Goal: Task Accomplishment & Management: Manage account settings

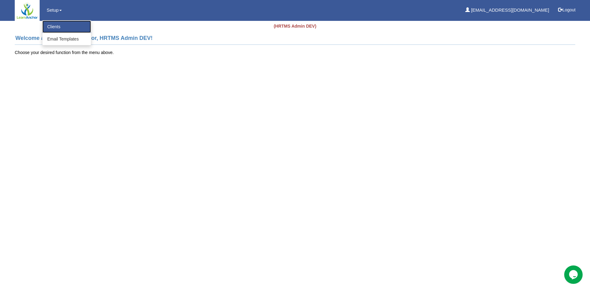
click at [53, 26] on link "Clients" at bounding box center [66, 27] width 49 height 12
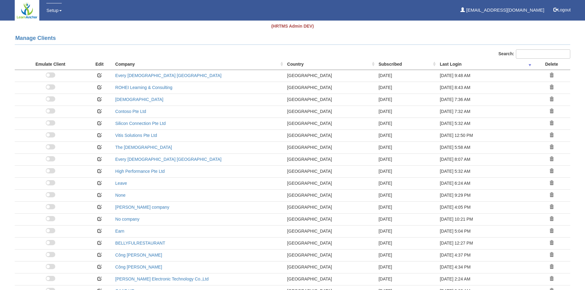
select select "50"
click at [54, 75] on span at bounding box center [51, 75] width 10 height 5
click at [50, 77] on input "checkbox" at bounding box center [50, 77] width 0 height 0
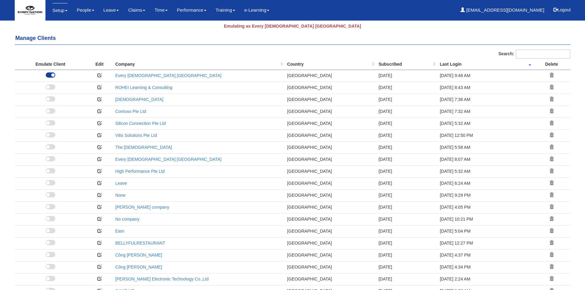
select select "50"
click at [126, 75] on link "Every [DEMOGRAPHIC_DATA] [GEOGRAPHIC_DATA]" at bounding box center [168, 75] width 106 height 5
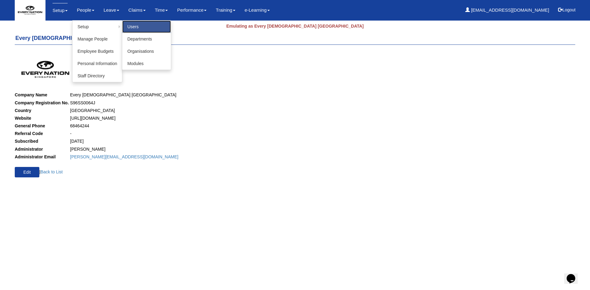
click at [136, 28] on link "Users" at bounding box center [146, 27] width 49 height 12
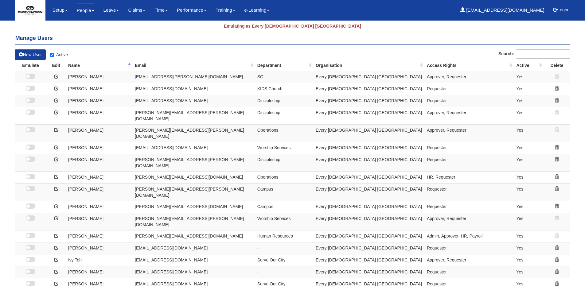
select select "50"
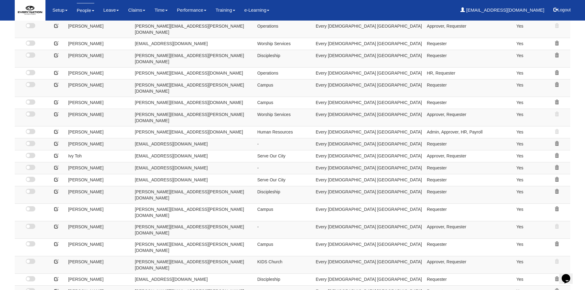
scroll to position [92, 0]
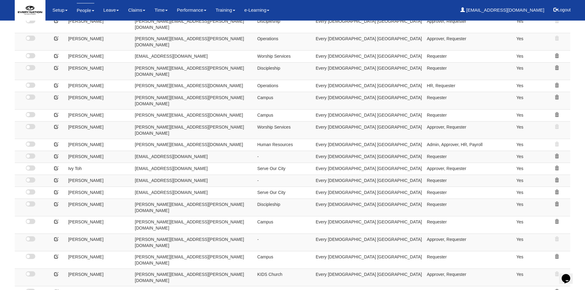
click at [34, 142] on span at bounding box center [31, 144] width 10 height 5
click at [31, 146] on input "checkbox" at bounding box center [31, 146] width 0 height 0
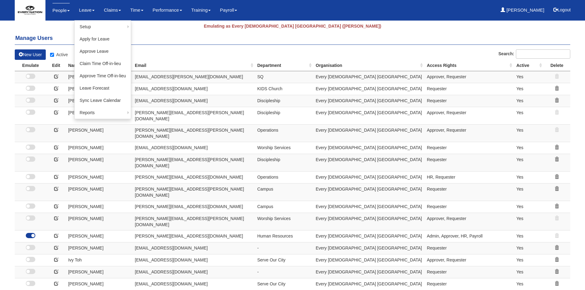
select select "50"
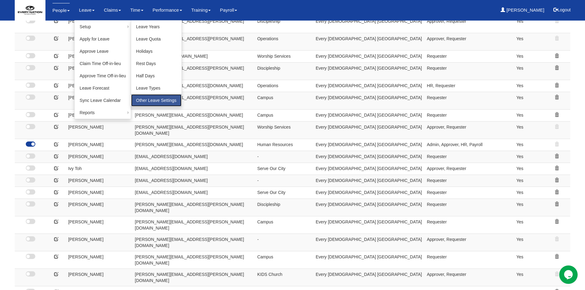
click at [152, 98] on link "Other Leave Settings" at bounding box center [156, 100] width 50 height 12
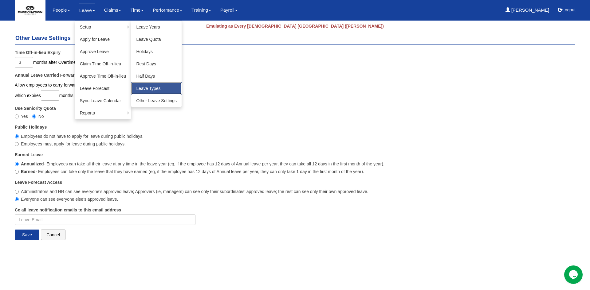
click at [150, 87] on link "Leave Types" at bounding box center [156, 88] width 50 height 12
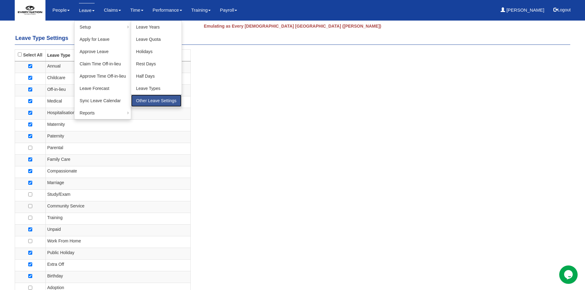
click at [146, 98] on link "Other Leave Settings" at bounding box center [156, 101] width 50 height 12
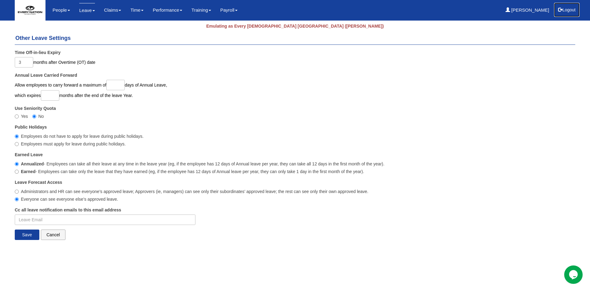
click at [567, 9] on button "Logout" at bounding box center [567, 9] width 26 height 15
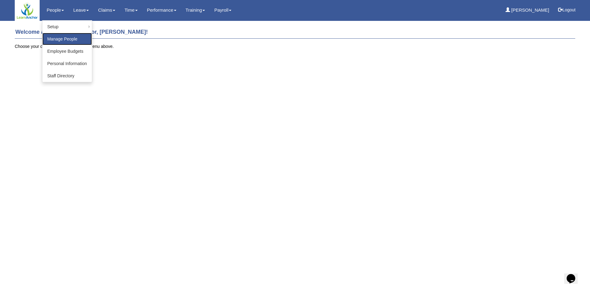
click at [59, 41] on link "Manage People" at bounding box center [66, 39] width 49 height 12
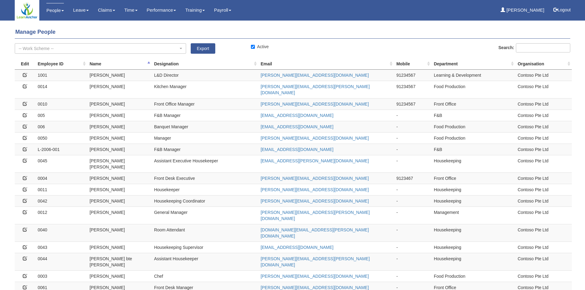
select select "50"
click at [24, 73] on icon at bounding box center [25, 75] width 4 height 4
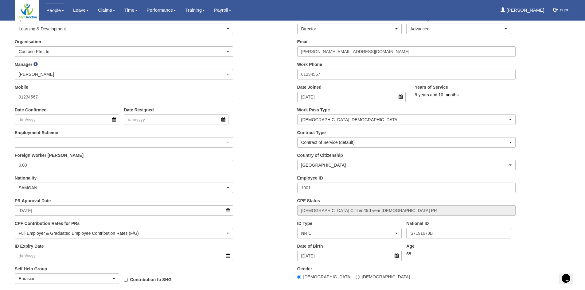
scroll to position [102, 0]
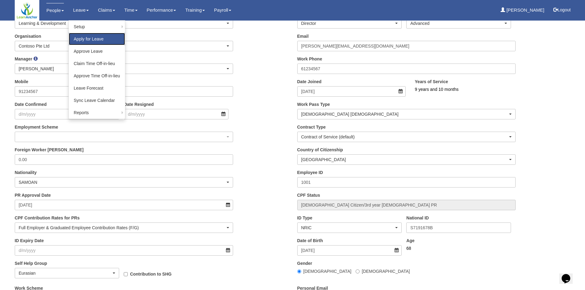
click at [91, 41] on link "Apply for Leave" at bounding box center [97, 39] width 56 height 12
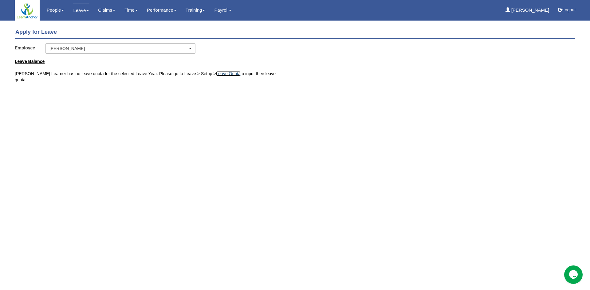
click at [216, 73] on link "Leave Quota" at bounding box center [228, 73] width 25 height 5
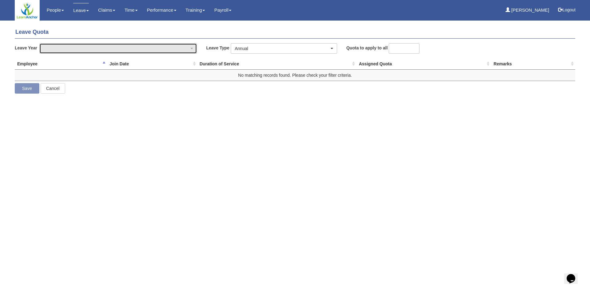
click at [107, 50] on div "button" at bounding box center [118, 49] width 157 height 10
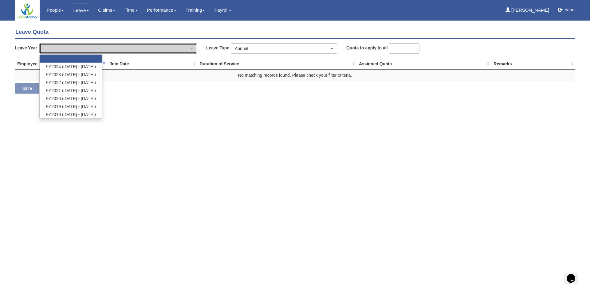
click at [107, 50] on div "button" at bounding box center [118, 49] width 157 height 10
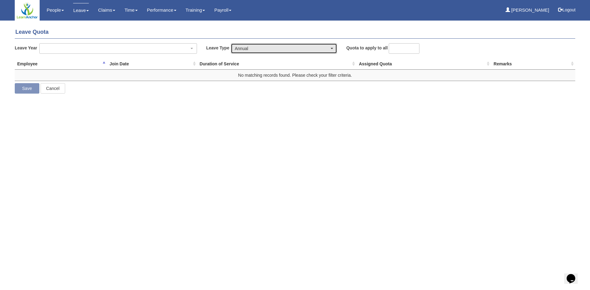
click at [262, 49] on div "Annual" at bounding box center [282, 48] width 95 height 6
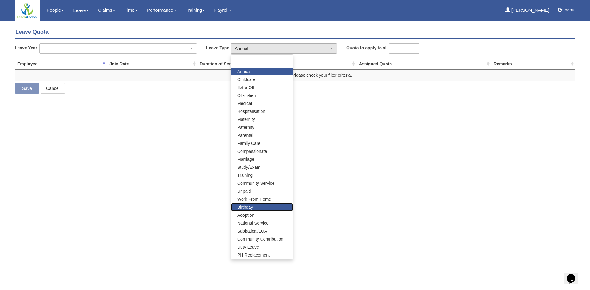
click at [254, 205] on link "Birthday" at bounding box center [262, 207] width 62 height 8
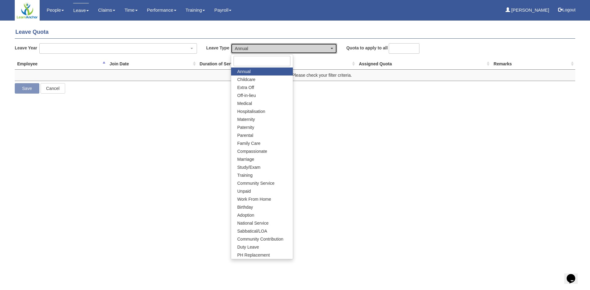
select select "19"
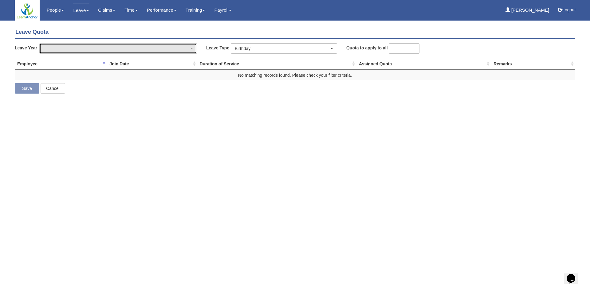
click at [192, 47] on div "button" at bounding box center [118, 49] width 157 height 10
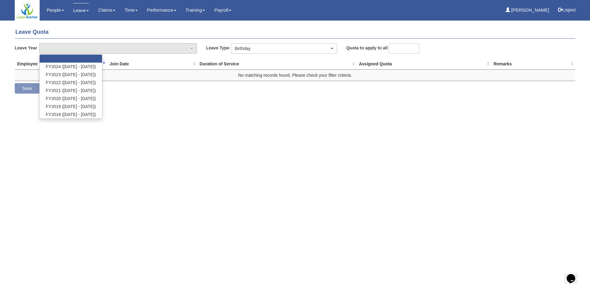
click at [178, 103] on html "Toggle navigation People Setup Users Departments Organisations Modules Manage P…" at bounding box center [295, 51] width 590 height 103
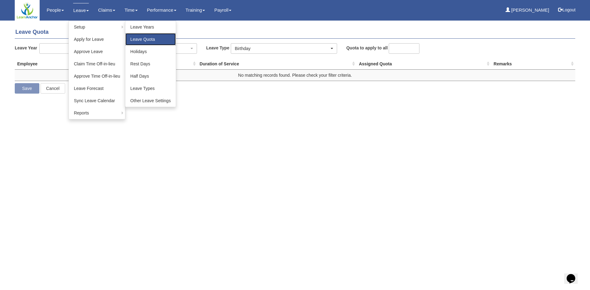
click at [148, 41] on link "Leave Quota" at bounding box center [150, 39] width 50 height 12
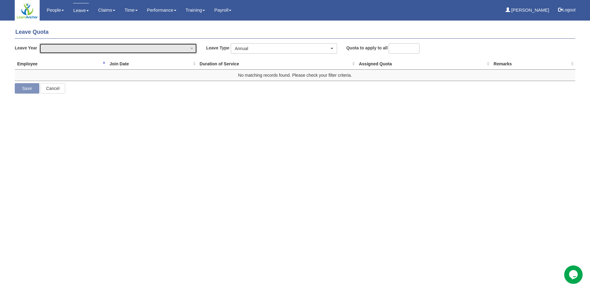
click at [190, 49] on div "button" at bounding box center [118, 49] width 157 height 10
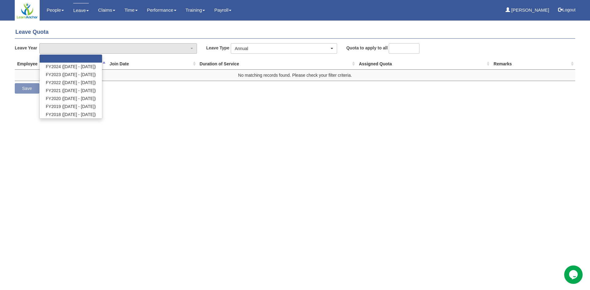
click at [88, 58] on link at bounding box center [71, 59] width 62 height 8
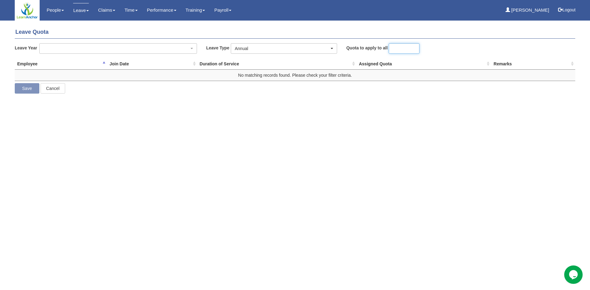
click at [398, 49] on input "number" at bounding box center [404, 48] width 31 height 10
type input "1"
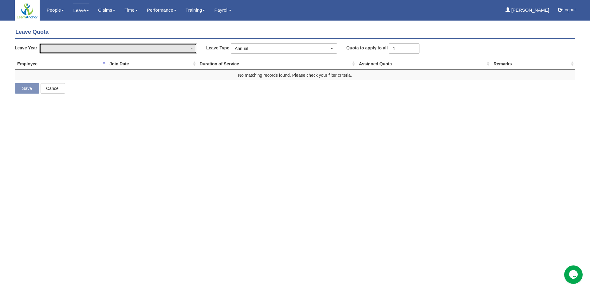
click at [96, 45] on div "button" at bounding box center [118, 49] width 157 height 10
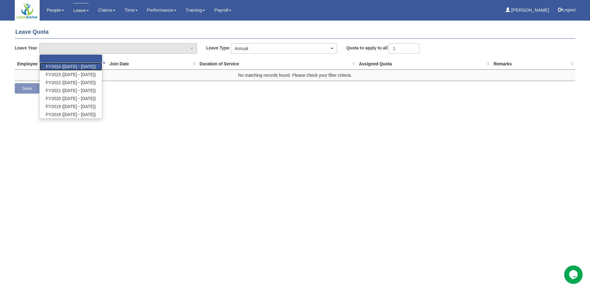
click at [93, 64] on span "FY2024 ([DATE] - [DATE])" at bounding box center [71, 67] width 50 height 6
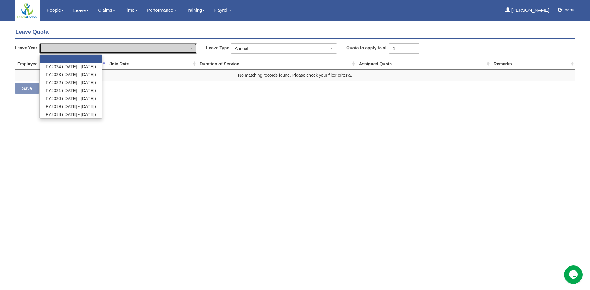
select select "72"
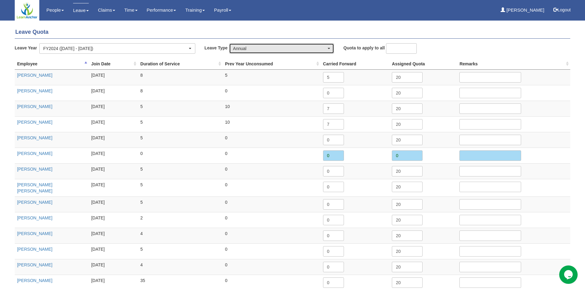
click at [329, 47] on div "Annual" at bounding box center [281, 48] width 97 height 6
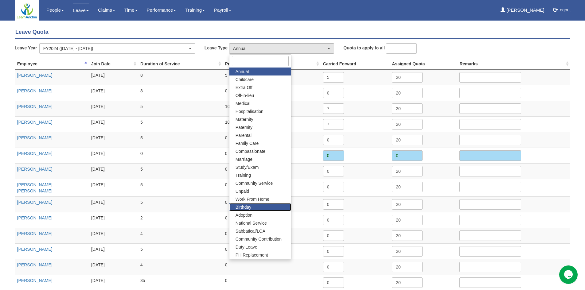
click at [257, 207] on link "Birthday" at bounding box center [261, 207] width 62 height 8
select select "19"
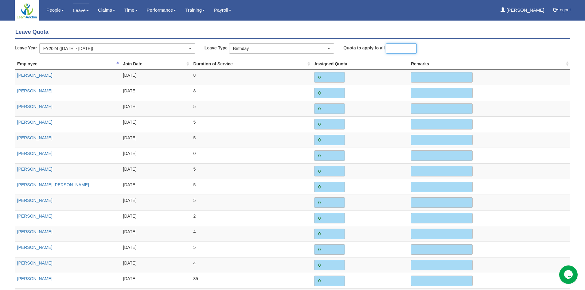
click at [395, 50] on input "number" at bounding box center [401, 48] width 31 height 10
type input "1"
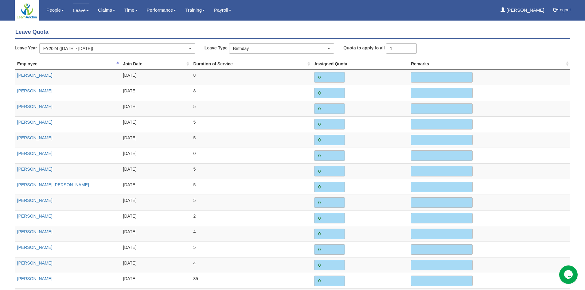
type input "1"
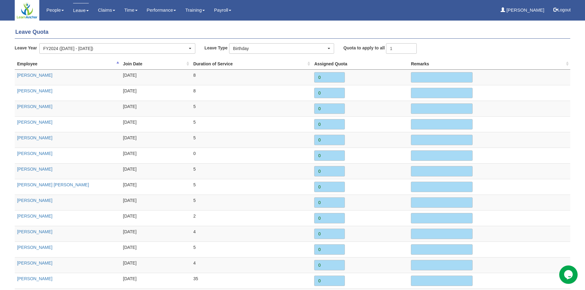
type input "1"
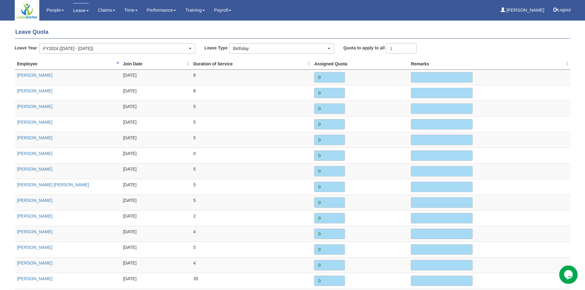
type input "1"
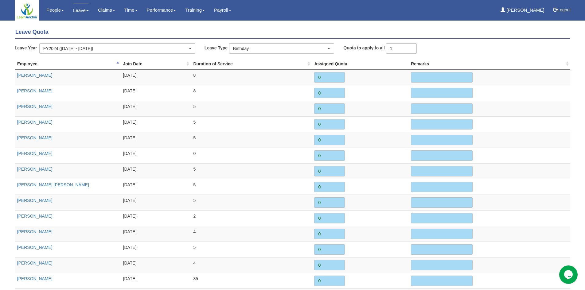
type input "1"
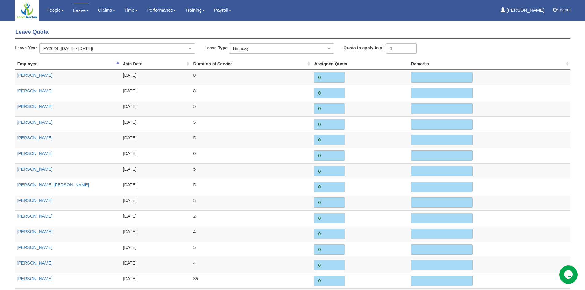
type input "1"
click at [394, 60] on th "Assigned Quota" at bounding box center [360, 63] width 97 height 11
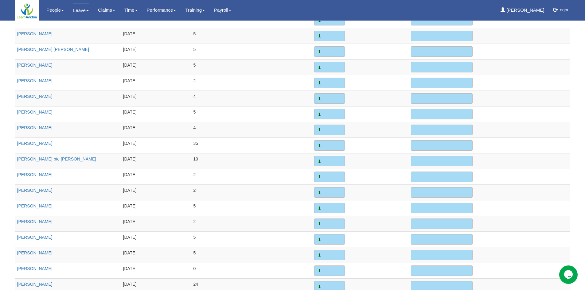
scroll to position [193, 0]
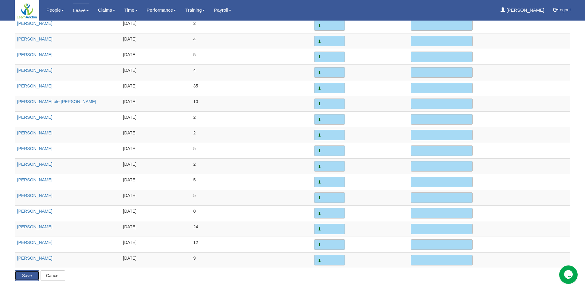
click at [32, 274] on input "Save" at bounding box center [27, 276] width 25 height 10
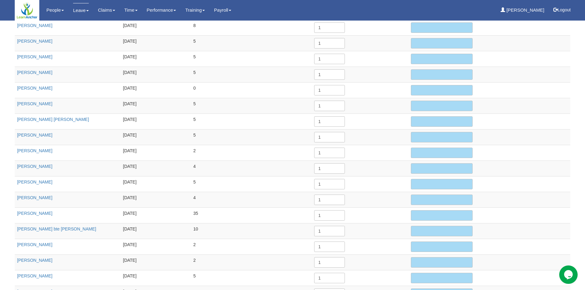
scroll to position [0, 0]
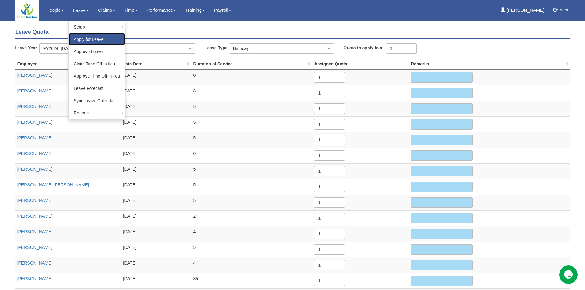
click at [83, 40] on link "Apply for Leave" at bounding box center [97, 39] width 56 height 12
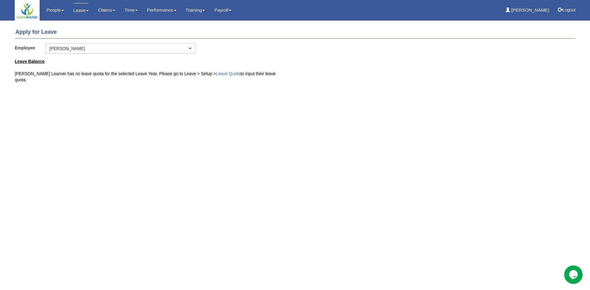
click at [217, 92] on html "Toggle navigation People Setup Users Departments Organisations Modules Manage P…" at bounding box center [295, 46] width 590 height 92
click at [216, 73] on link "Leave Quota" at bounding box center [228, 73] width 25 height 5
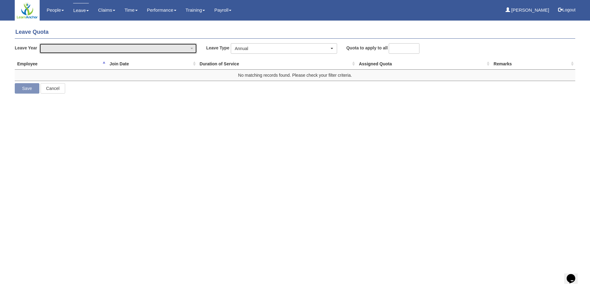
click at [173, 46] on div "button" at bounding box center [118, 49] width 157 height 10
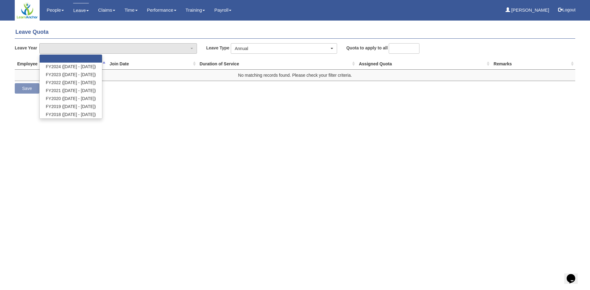
click at [84, 60] on link at bounding box center [71, 59] width 62 height 8
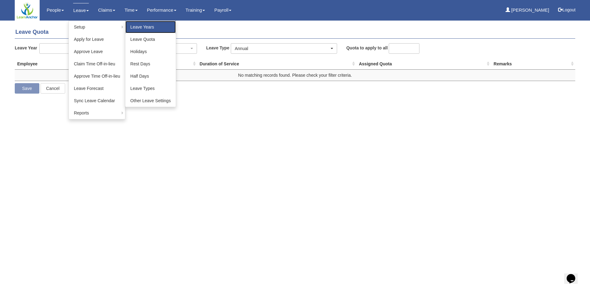
click at [140, 27] on link "Leave Years" at bounding box center [150, 27] width 50 height 12
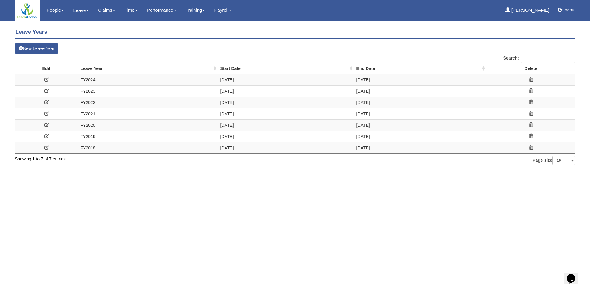
click at [48, 50] on link "New Leave Year" at bounding box center [37, 48] width 44 height 10
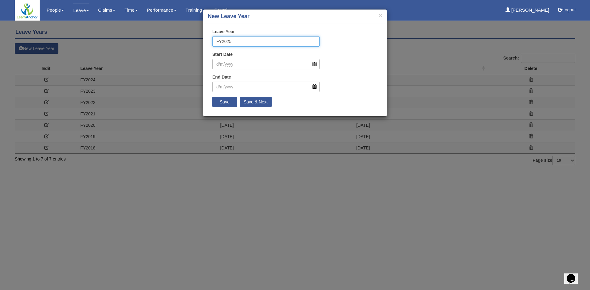
type input "FY2025"
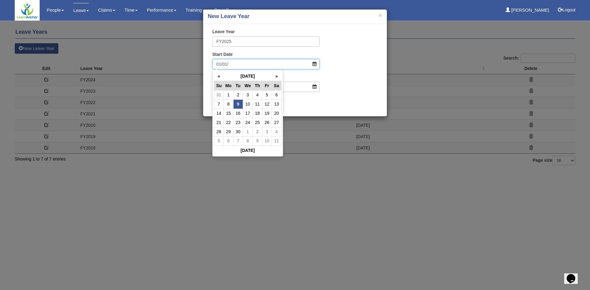
type input "01/01/2"
type input "0"
type input "1/1/2"
type input "0"
type input "[DATE]"
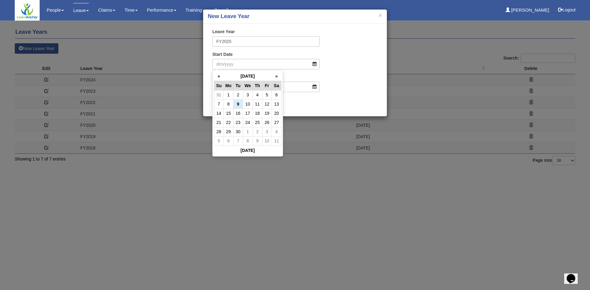
type input "[DATE]"
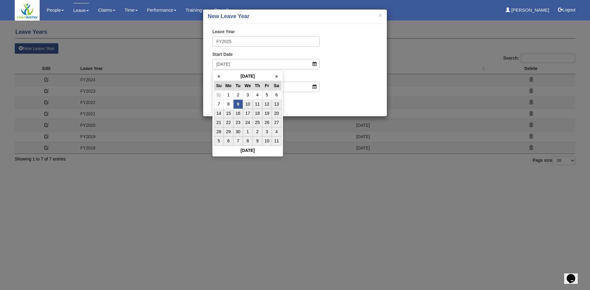
click at [240, 73] on th "[DATE]" at bounding box center [248, 77] width 48 height 10
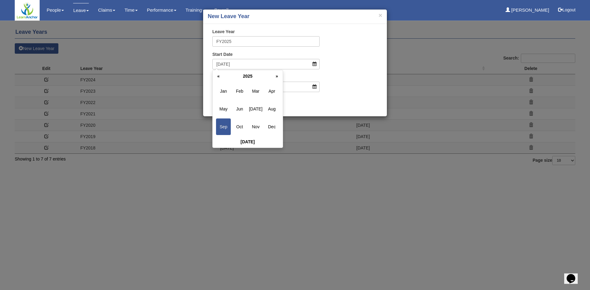
click at [224, 92] on span "Jan" at bounding box center [223, 91] width 15 height 17
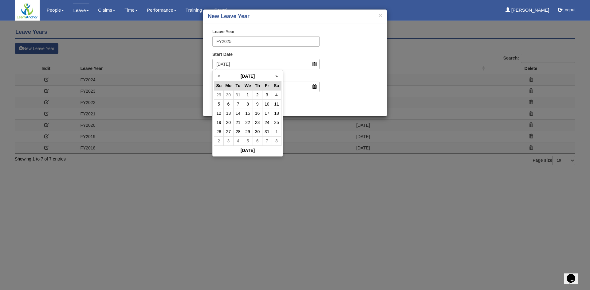
click at [245, 95] on td "1" at bounding box center [248, 94] width 10 height 9
type input "[DATE]"
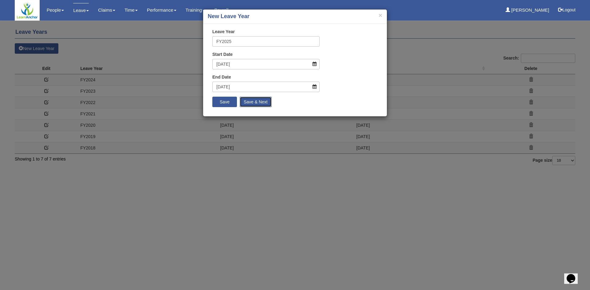
click at [249, 104] on input "Save & Next" at bounding box center [256, 102] width 32 height 10
click at [245, 43] on input "Leave Year" at bounding box center [265, 41] width 107 height 10
type input "FY2026"
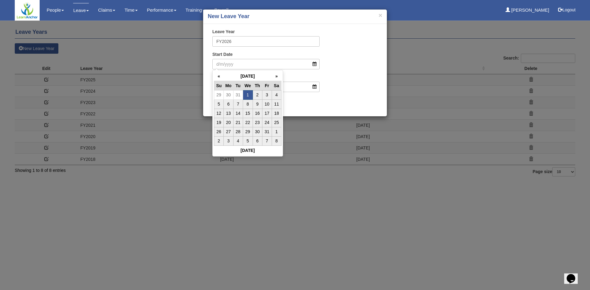
click at [238, 74] on th "[DATE]" at bounding box center [248, 77] width 48 height 10
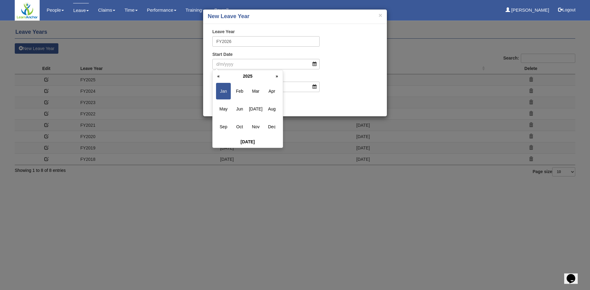
click at [276, 77] on th "»" at bounding box center [276, 76] width 9 height 9
click at [224, 90] on span "Jan" at bounding box center [223, 91] width 15 height 17
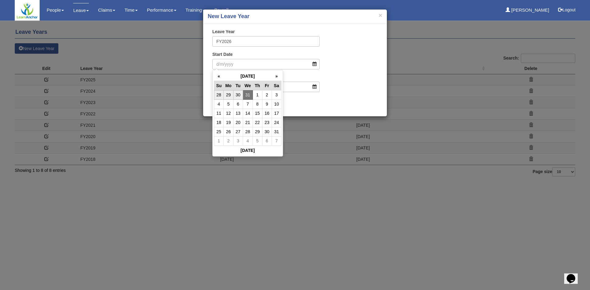
click at [257, 95] on td "1" at bounding box center [258, 94] width 10 height 9
type input "1/1/2026"
type input "31/12/2026"
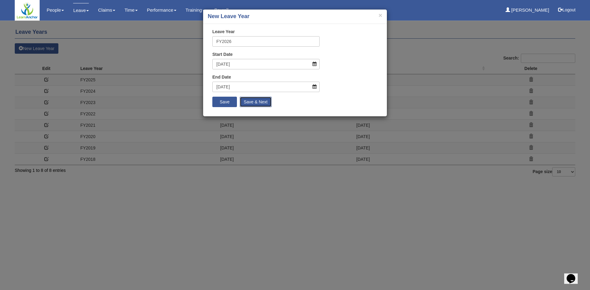
click at [262, 103] on input "Save & Next" at bounding box center [256, 102] width 32 height 10
click at [383, 16] on div "× New Leave Year" at bounding box center [295, 17] width 184 height 14
click at [381, 16] on button "×" at bounding box center [381, 15] width 4 height 6
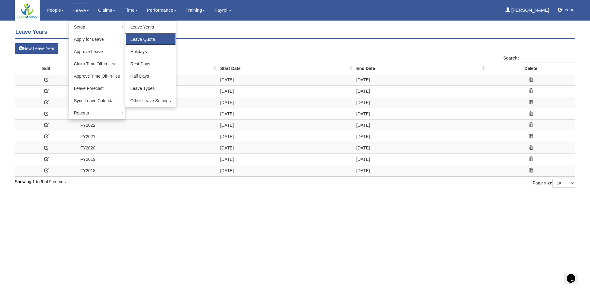
click at [162, 37] on link "Leave Quota" at bounding box center [150, 39] width 50 height 12
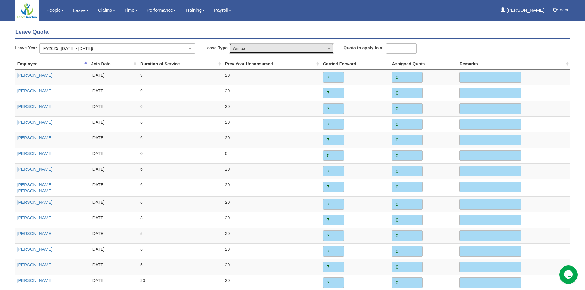
click at [326, 46] on div "Annual" at bounding box center [279, 48] width 93 height 6
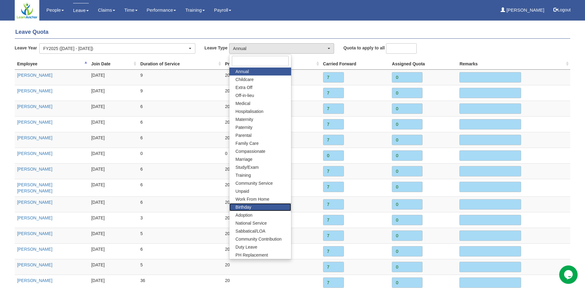
click at [251, 208] on span "Birthday" at bounding box center [244, 207] width 16 height 6
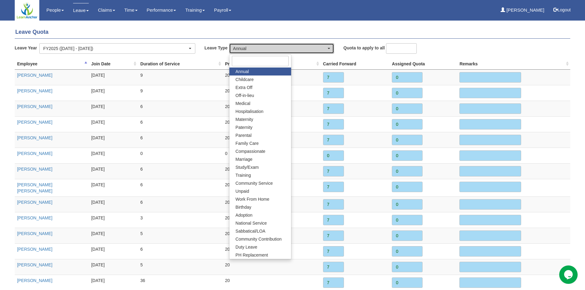
select select "19"
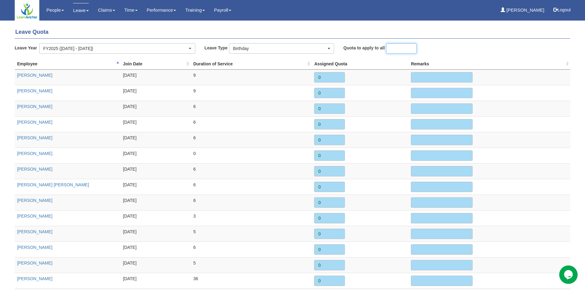
click at [398, 51] on input "number" at bounding box center [401, 48] width 31 height 10
type input "1"
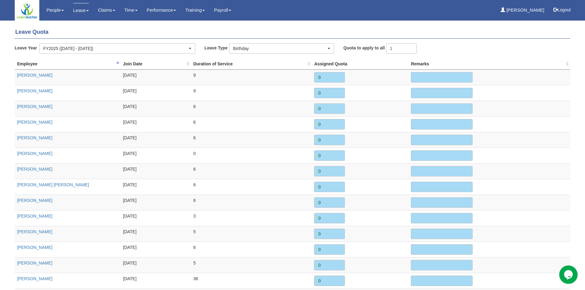
type input "1"
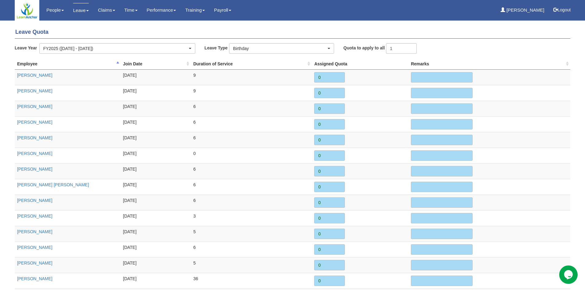
type input "1"
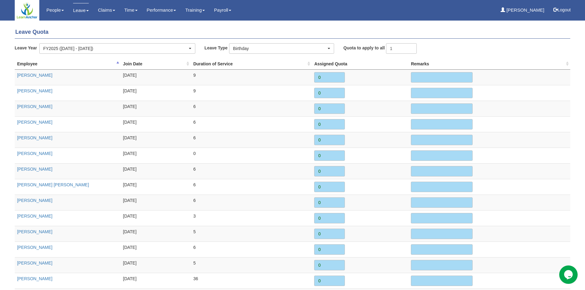
type input "1"
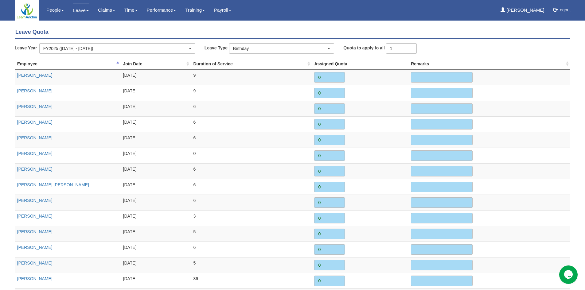
type input "1"
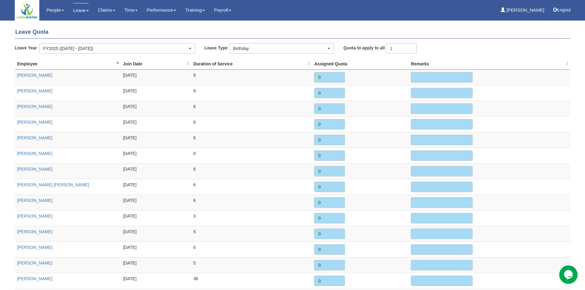
type input "1"
click at [466, 48] on div "Quota to apply to all 1" at bounding box center [408, 48] width 139 height 10
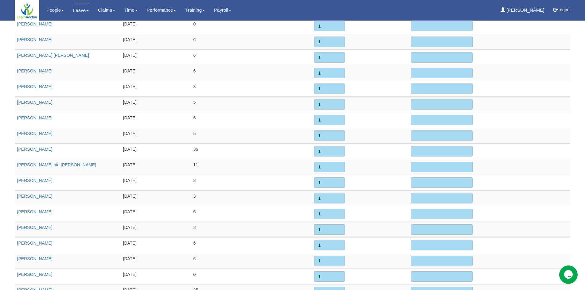
scroll to position [193, 0]
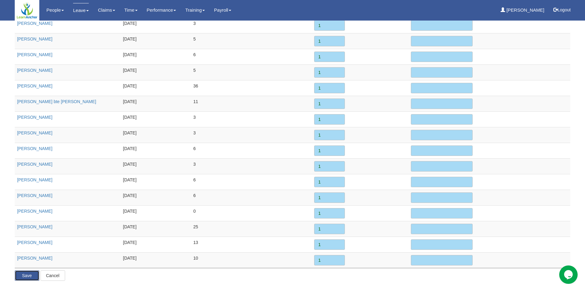
click at [26, 278] on input "Save" at bounding box center [27, 276] width 25 height 10
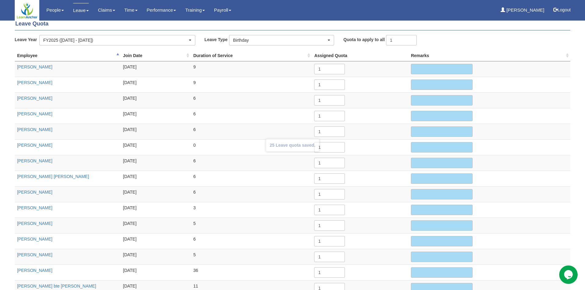
scroll to position [0, 0]
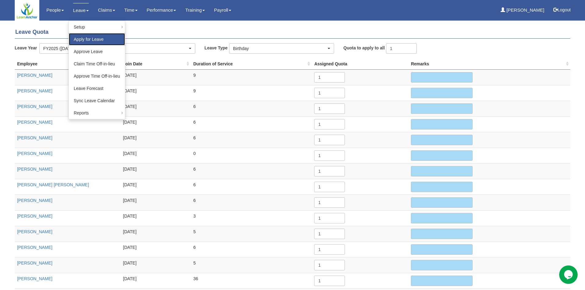
click at [82, 38] on link "Apply for Leave" at bounding box center [97, 39] width 56 height 12
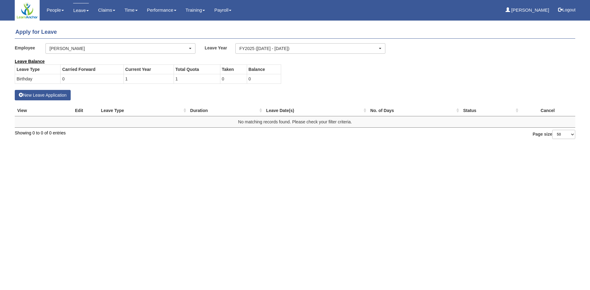
select select "50"
click at [49, 93] on button "New Leave Application" at bounding box center [43, 95] width 56 height 10
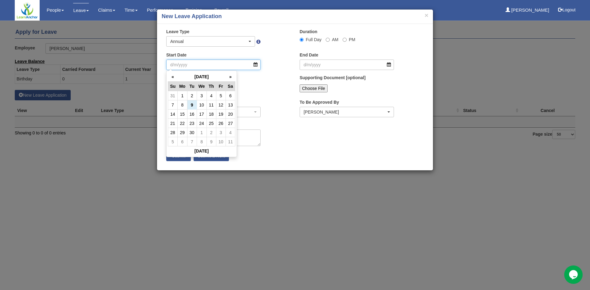
click at [238, 66] on input "Start Date" at bounding box center [213, 65] width 94 height 10
click at [175, 74] on th "«" at bounding box center [173, 77] width 10 height 10
click at [170, 77] on th "«" at bounding box center [173, 77] width 10 height 10
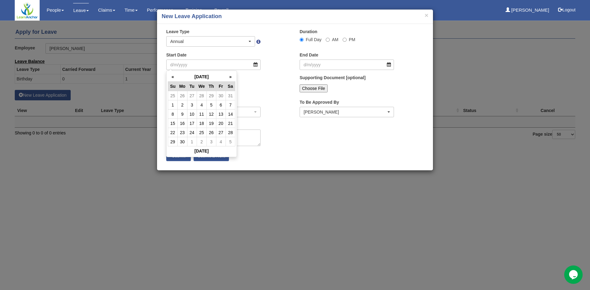
click at [170, 77] on th "«" at bounding box center [173, 77] width 10 height 10
click at [230, 75] on th "»" at bounding box center [231, 77] width 10 height 10
click at [231, 94] on td "1" at bounding box center [231, 95] width 10 height 9
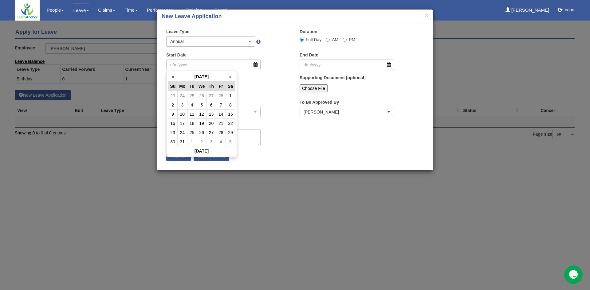
type input "1/3/2025"
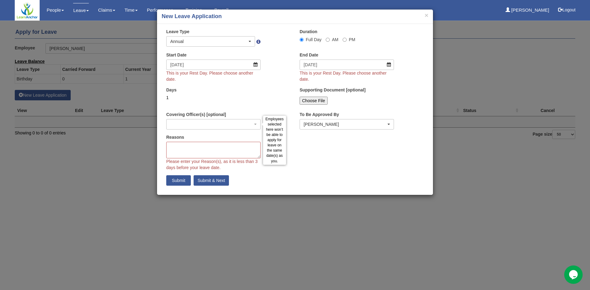
select select
click at [192, 148] on textarea "Reasons" at bounding box center [213, 150] width 94 height 17
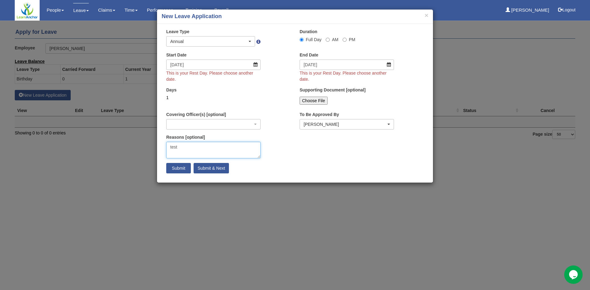
type textarea "test"
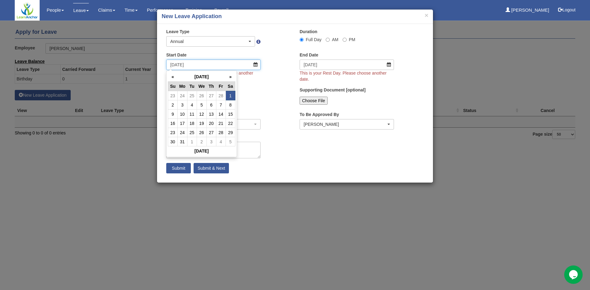
click at [223, 66] on input "1/3/2025" at bounding box center [213, 65] width 94 height 10
click at [184, 101] on td "3" at bounding box center [183, 104] width 10 height 9
type input "3/3/2025"
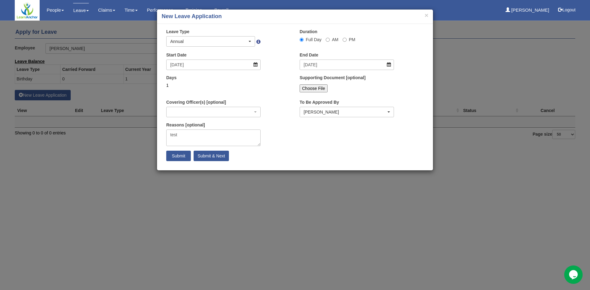
select select
click at [250, 43] on div "Annual" at bounding box center [210, 41] width 81 height 6
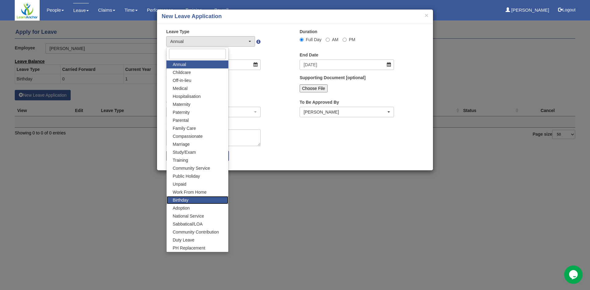
click at [190, 199] on link "Birthday" at bounding box center [198, 200] width 62 height 8
select select "19"
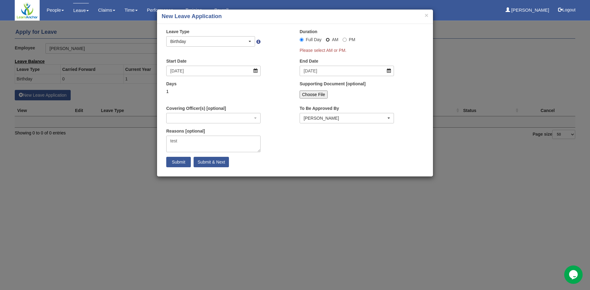
click at [328, 40] on input "AM" at bounding box center [328, 40] width 4 height 4
radio input "true"
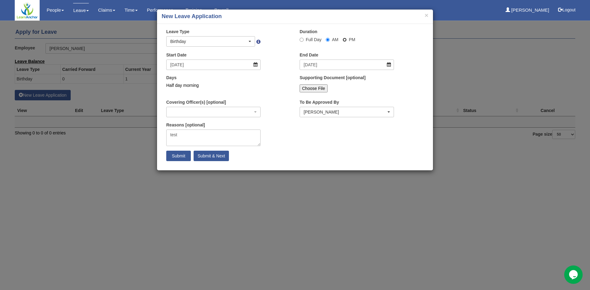
click at [345, 38] on input "PM" at bounding box center [345, 40] width 4 height 4
radio input "true"
click at [301, 40] on input "Full Day" at bounding box center [302, 40] width 4 height 4
radio input "true"
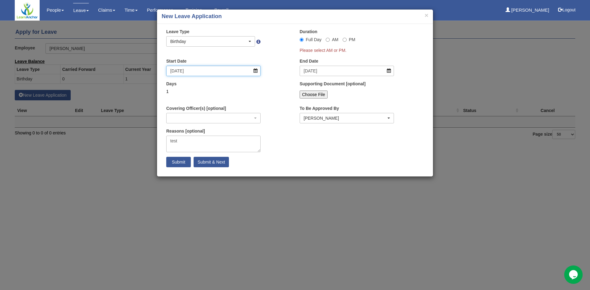
click at [225, 72] on input "3/3/2025" at bounding box center [213, 71] width 94 height 10
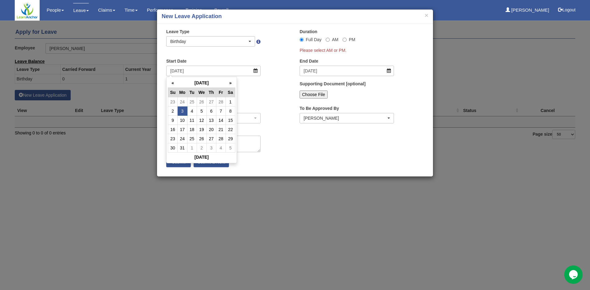
click at [173, 82] on th "«" at bounding box center [173, 83] width 10 height 10
click at [194, 112] on td "4" at bounding box center [192, 111] width 10 height 9
type input "4/2/2025"
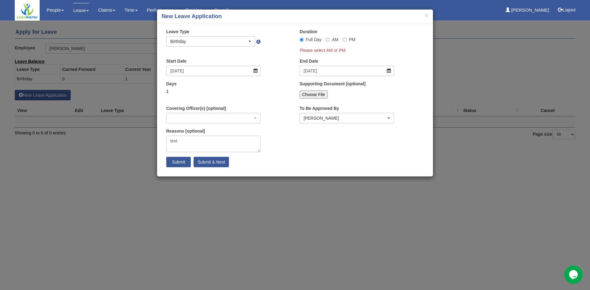
select select
click at [252, 90] on div "1" at bounding box center [213, 92] width 94 height 6
click at [328, 40] on input "AM" at bounding box center [328, 40] width 4 height 4
radio input "true"
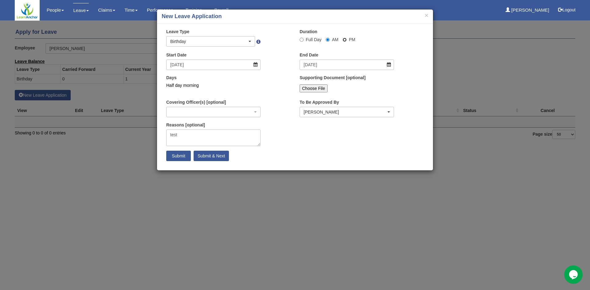
click at [344, 39] on input "PM" at bounding box center [345, 40] width 4 height 4
radio input "true"
click at [301, 39] on input "Full Day" at bounding box center [302, 40] width 4 height 4
radio input "true"
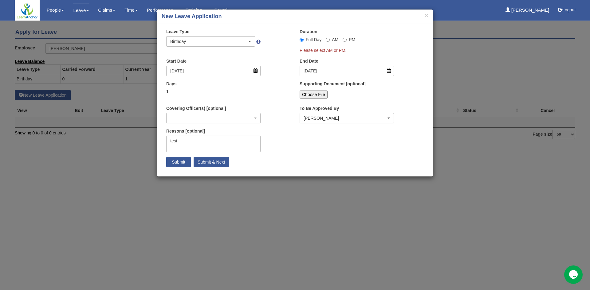
click at [259, 93] on div "1" at bounding box center [213, 92] width 94 height 6
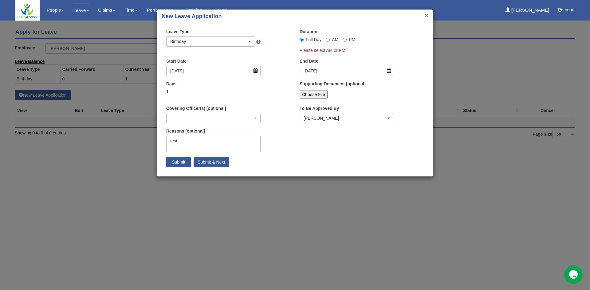
click at [425, 14] on button "×" at bounding box center [427, 15] width 4 height 6
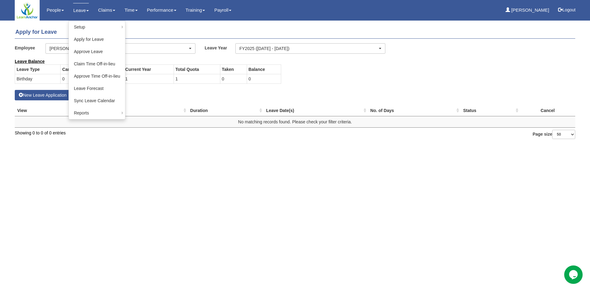
click at [76, 10] on link "Leave" at bounding box center [81, 10] width 16 height 14
click at [89, 38] on link "Apply for Leave" at bounding box center [97, 39] width 56 height 12
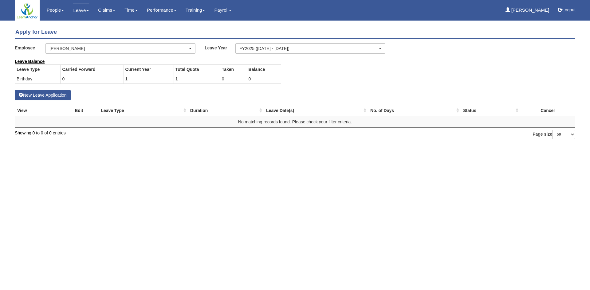
select select "50"
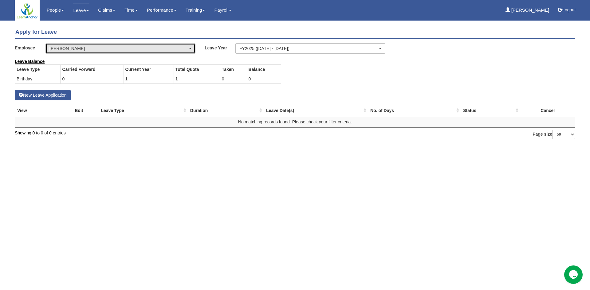
click at [191, 49] on div "[PERSON_NAME]" at bounding box center [120, 48] width 142 height 6
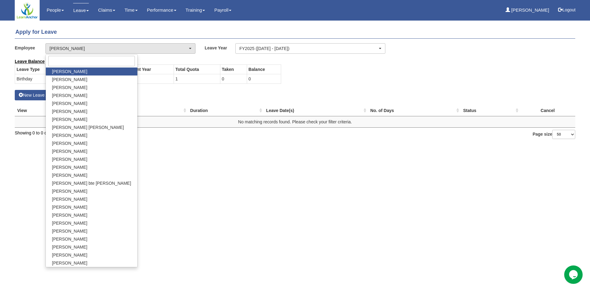
click at [193, 57] on div "Employee [PERSON_NAME] [PERSON_NAME] Ahmad bin [PERSON_NAME] [PERSON_NAME] [PER…" at bounding box center [295, 50] width 570 height 15
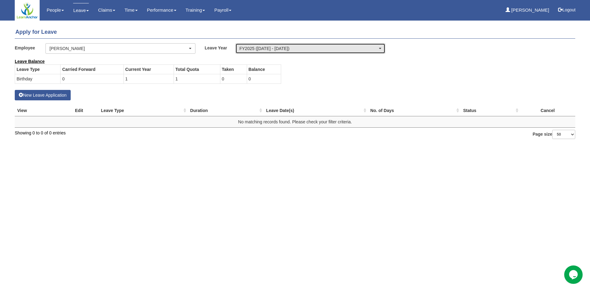
click at [299, 48] on div "FY2025 ([DATE] - [DATE])" at bounding box center [308, 48] width 138 height 6
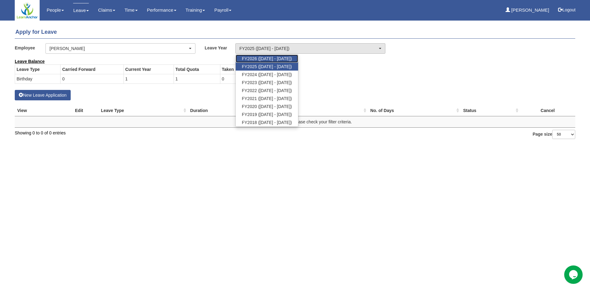
click at [280, 61] on span "FY2026 ([DATE] - [DATE])" at bounding box center [267, 59] width 50 height 6
select select "83"
select select "50"
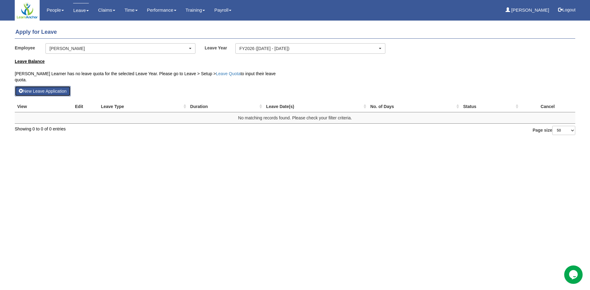
click at [59, 86] on button "New Leave Application" at bounding box center [43, 91] width 56 height 10
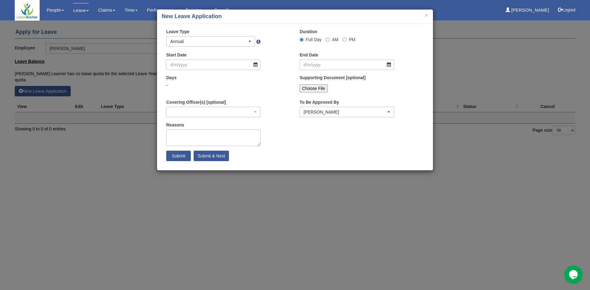
click at [423, 18] on h4 "New Leave Application" at bounding box center [295, 17] width 267 height 8
click at [425, 16] on button "×" at bounding box center [427, 15] width 4 height 6
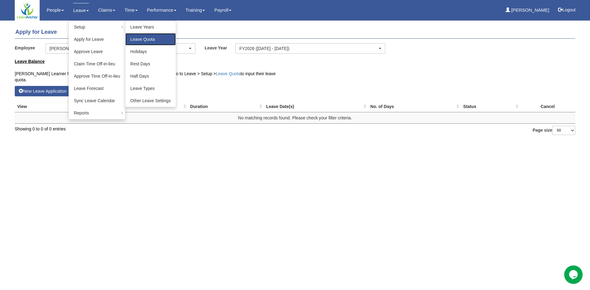
click at [156, 38] on link "Leave Quota" at bounding box center [150, 39] width 50 height 12
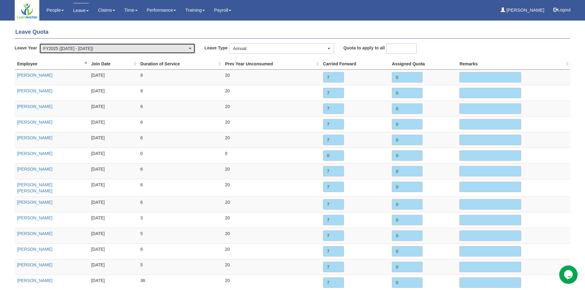
click at [108, 47] on div "FY2025 ([DATE] - [DATE])" at bounding box center [115, 48] width 144 height 6
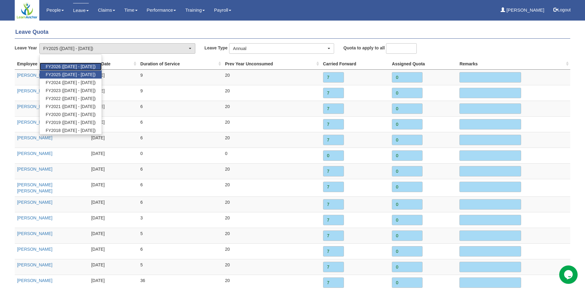
click at [75, 66] on span "FY2026 ([DATE] - [DATE])" at bounding box center [71, 67] width 50 height 6
select select "83"
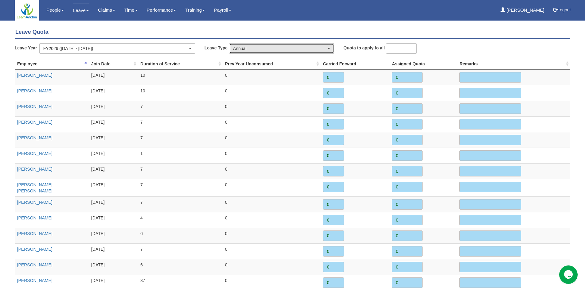
click at [295, 48] on div "Annual" at bounding box center [279, 48] width 93 height 6
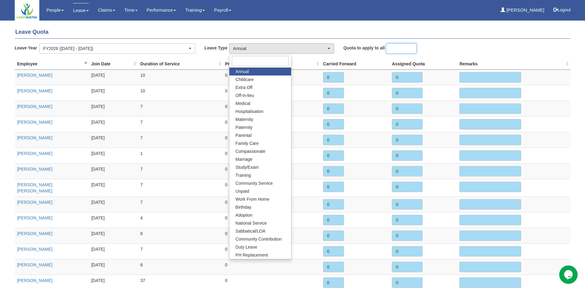
click at [399, 48] on input "number" at bounding box center [401, 48] width 31 height 10
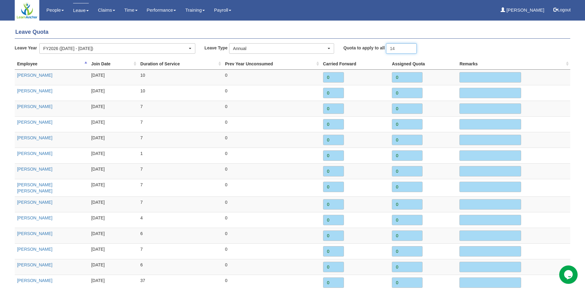
type input "14"
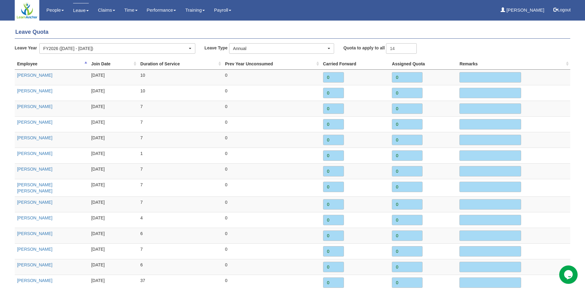
type input "14"
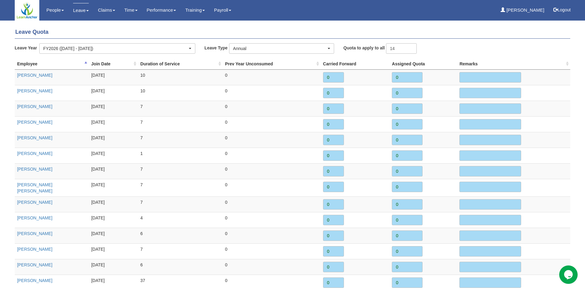
type input "14"
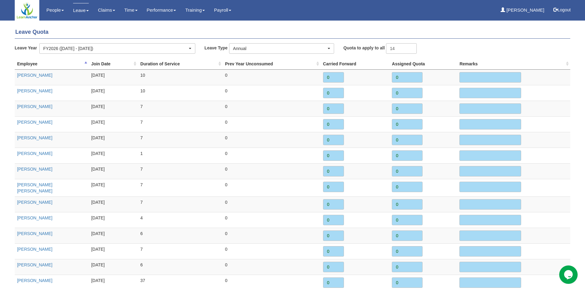
type input "14"
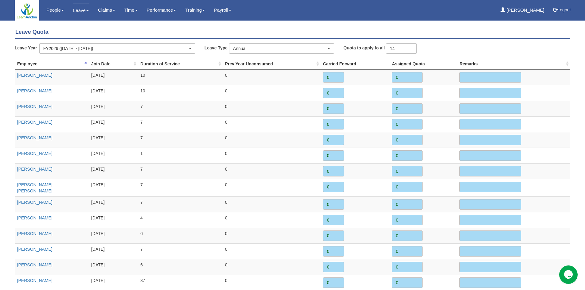
type input "14"
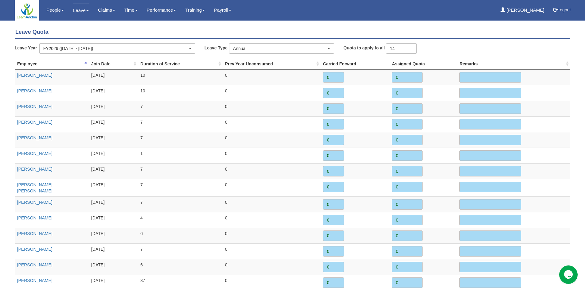
type input "14"
click at [359, 56] on div "Employee Join Date Duration of Service Prev Year Unconsumed Carried Forward Ass…" at bounding box center [293, 254] width 556 height 422
click at [406, 45] on input "14" at bounding box center [401, 48] width 31 height 10
click at [458, 55] on div "Employee Join Date Duration of Service Prev Year Unconsumed Carried Forward Ass…" at bounding box center [293, 254] width 556 height 422
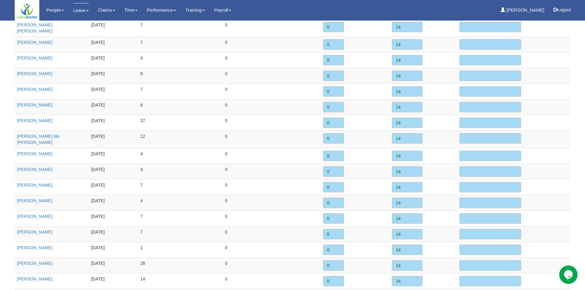
scroll to position [193, 0]
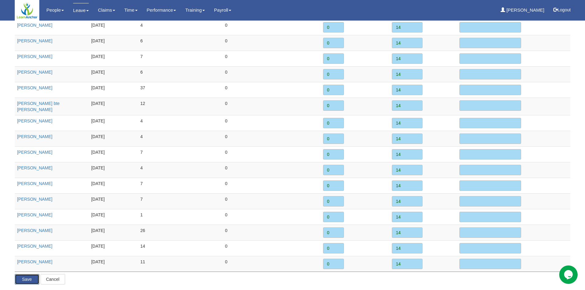
click at [18, 275] on input "Save" at bounding box center [27, 279] width 25 height 10
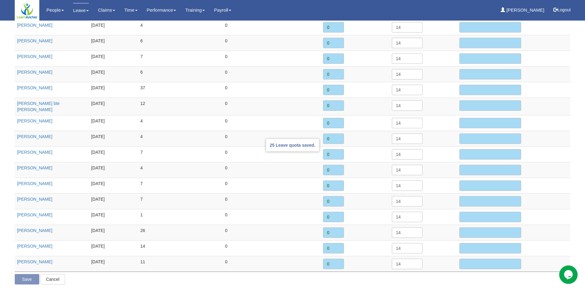
scroll to position [0, 0]
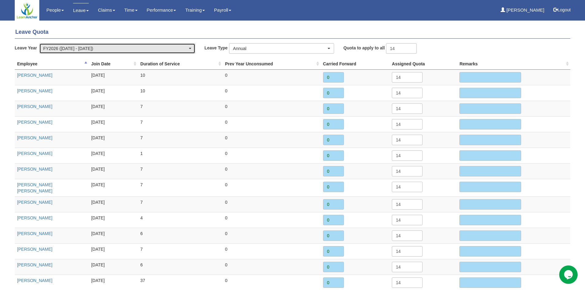
click at [141, 51] on div "FY2026 ([DATE] - [DATE])" at bounding box center [115, 48] width 144 height 6
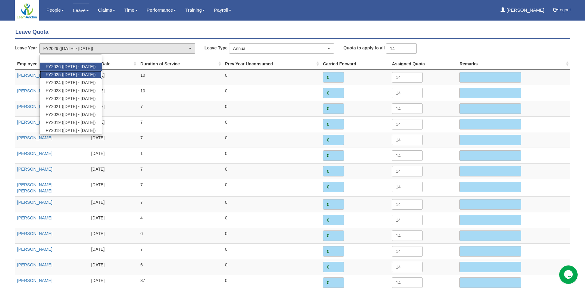
click at [90, 73] on span "FY2025 ([DATE] - [DATE])" at bounding box center [71, 75] width 50 height 6
select select "82"
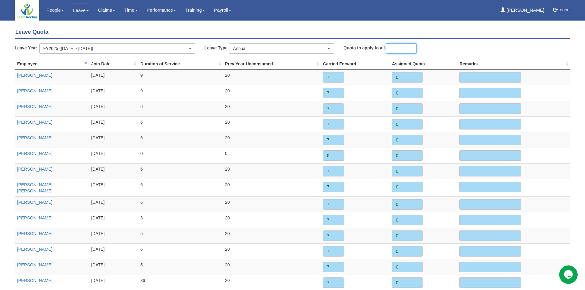
click at [393, 51] on input "number" at bounding box center [401, 48] width 31 height 10
type input "14"
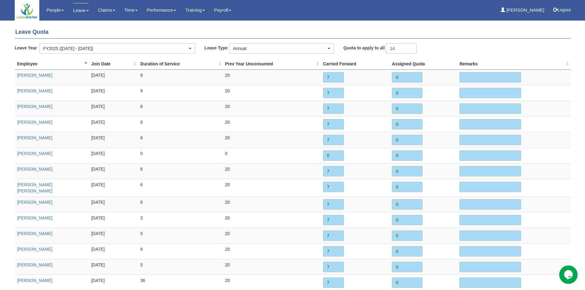
type input "14"
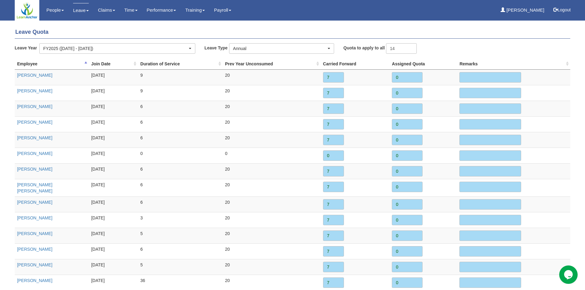
type input "14"
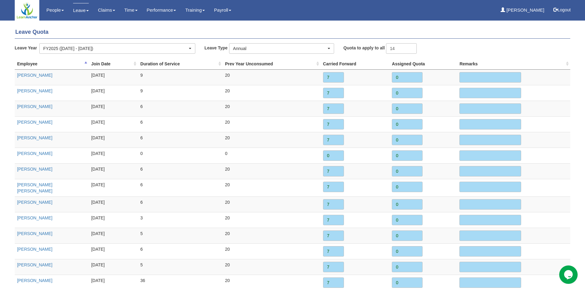
type input "14"
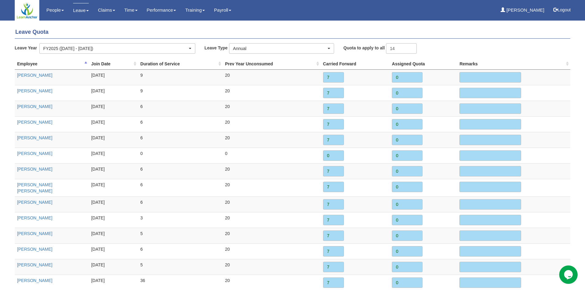
type input "14"
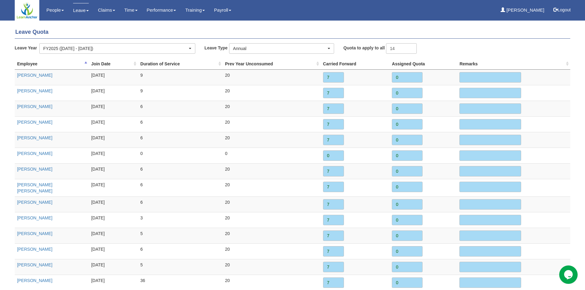
type input "14"
click at [484, 41] on div "Leave Quota Leave Year FY2026 (1/1/2026 - 31/12/2026) FY2025 (1/1/2025 - 31/12/…" at bounding box center [293, 252] width 556 height 458
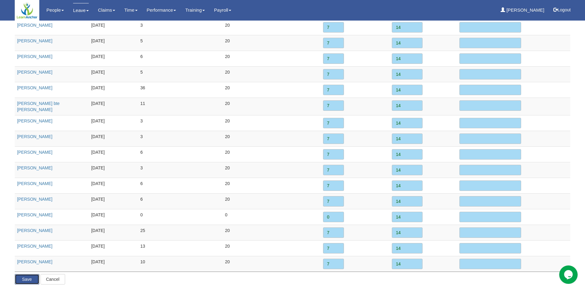
click at [19, 278] on input "Save" at bounding box center [27, 279] width 25 height 10
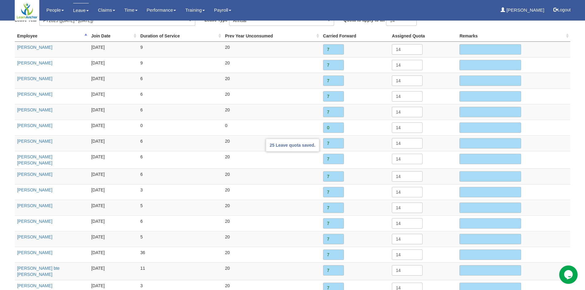
scroll to position [0, 0]
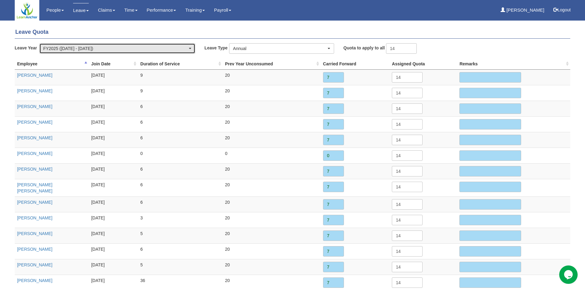
click at [162, 50] on div "FY2025 ([DATE] - [DATE])" at bounding box center [115, 48] width 144 height 6
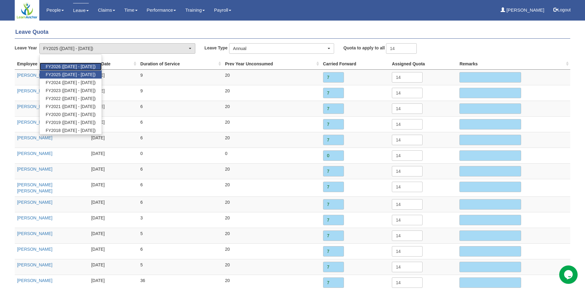
click at [95, 69] on span "FY2026 ([DATE] - [DATE])" at bounding box center [71, 67] width 50 height 6
select select "83"
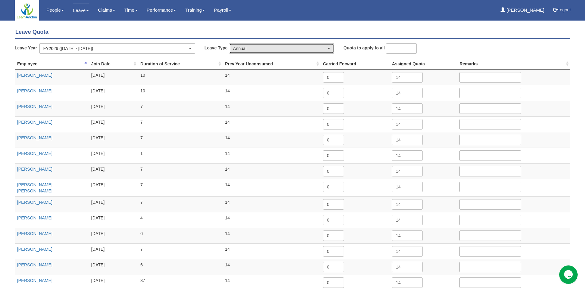
click at [261, 45] on div "Annual" at bounding box center [282, 49] width 104 height 10
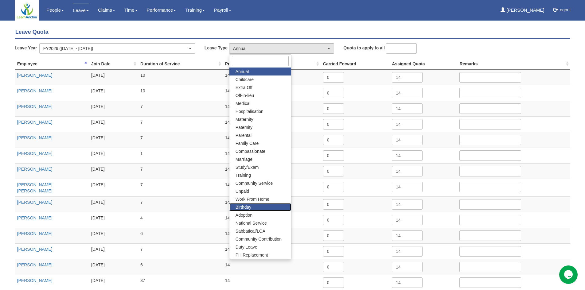
click at [248, 209] on span "Birthday" at bounding box center [244, 207] width 16 height 6
select select "19"
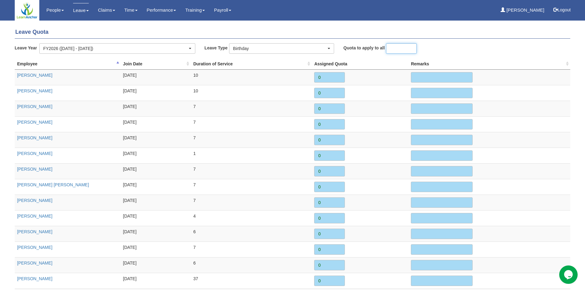
click at [395, 46] on input "number" at bounding box center [401, 48] width 31 height 10
type input "1"
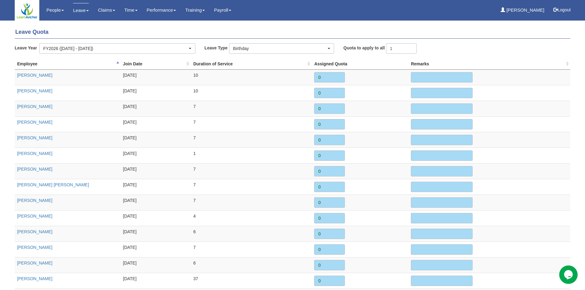
type input "1"
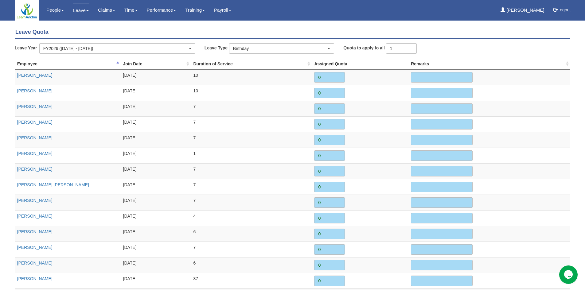
type input "1"
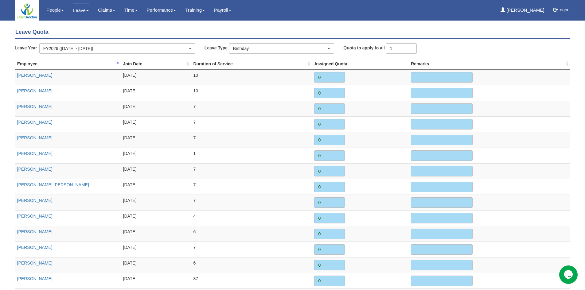
type input "1"
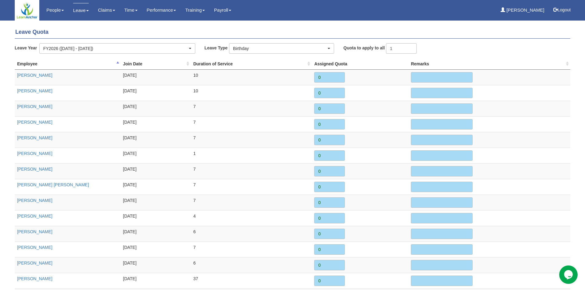
type input "1"
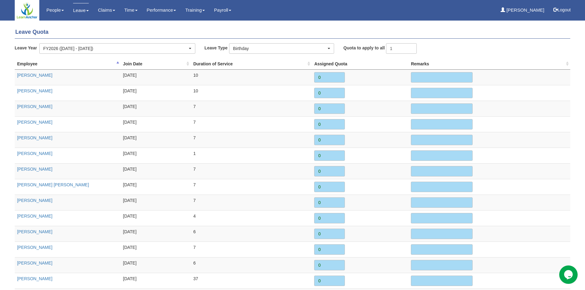
type input "1"
click at [439, 55] on div "Employee Join Date Duration of Service Assigned Quota Remarks Aaron Learner 1/1…" at bounding box center [293, 252] width 556 height 418
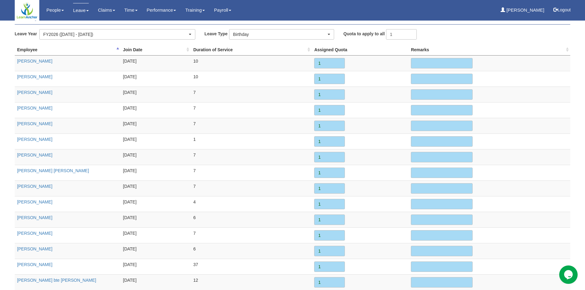
scroll to position [193, 0]
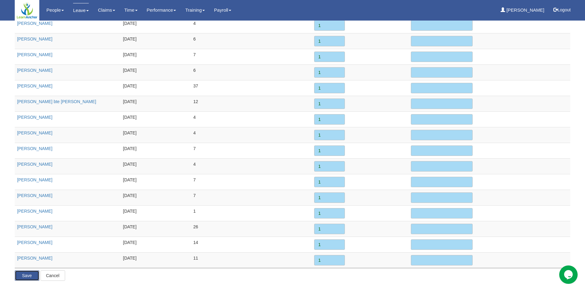
click at [26, 277] on input "Save" at bounding box center [27, 276] width 25 height 10
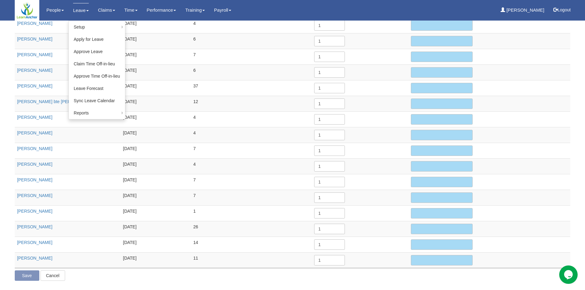
click at [78, 9] on link "Leave" at bounding box center [81, 10] width 16 height 14
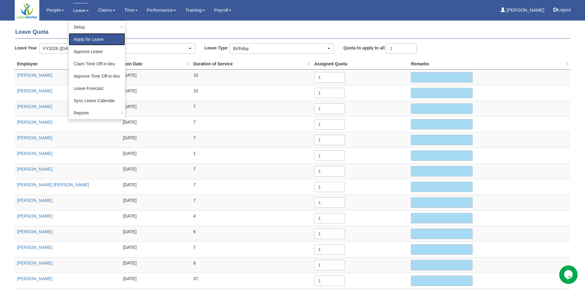
click at [87, 39] on link "Apply for Leave" at bounding box center [97, 39] width 56 height 12
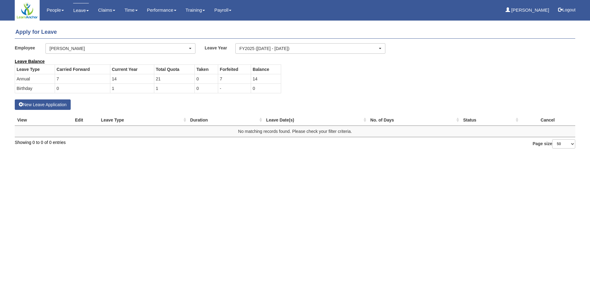
select select "50"
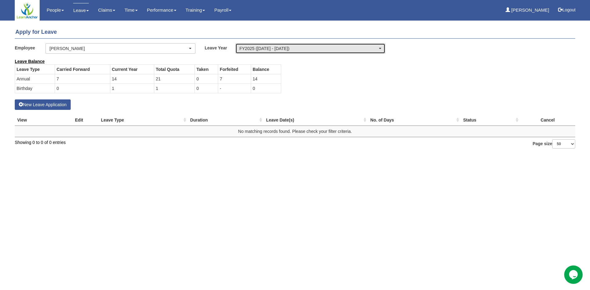
click at [258, 46] on div "FY2025 ([DATE] - [DATE])" at bounding box center [308, 48] width 138 height 6
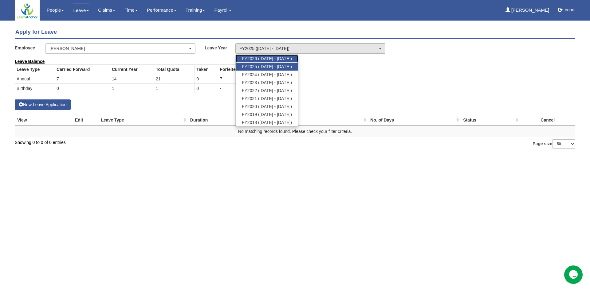
click at [260, 58] on span "FY2026 ([DATE] - [DATE])" at bounding box center [267, 59] width 50 height 6
select select "83"
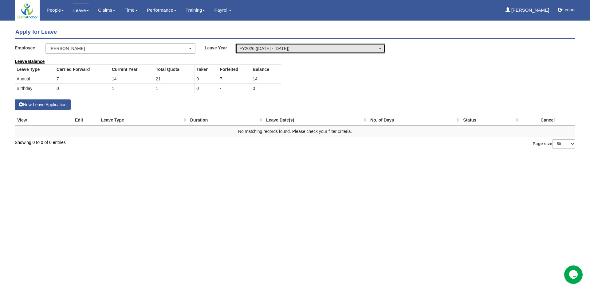
select select "50"
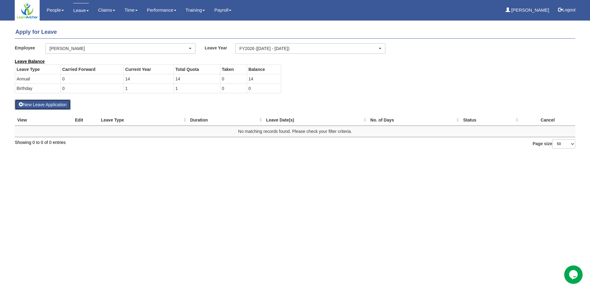
click at [48, 105] on button "New Leave Application" at bounding box center [43, 105] width 56 height 10
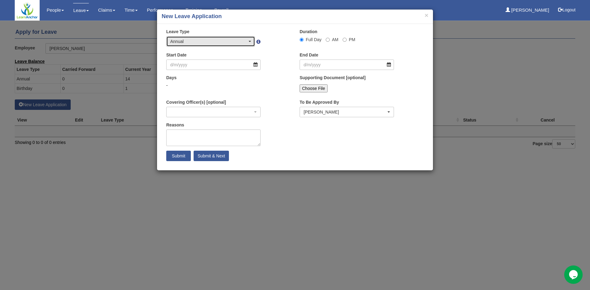
click at [234, 39] on div "Annual" at bounding box center [208, 41] width 77 height 6
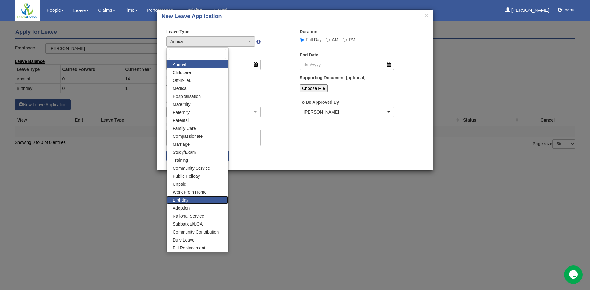
click at [190, 200] on link "Birthday" at bounding box center [198, 200] width 62 height 8
select select "19"
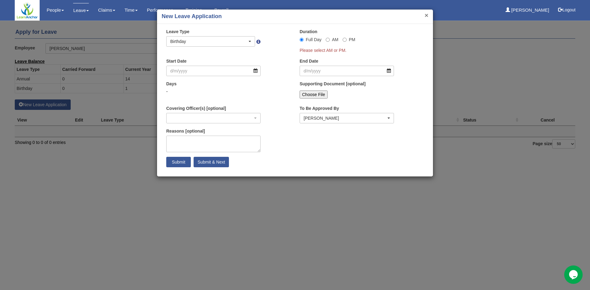
click at [425, 16] on button "×" at bounding box center [427, 15] width 4 height 6
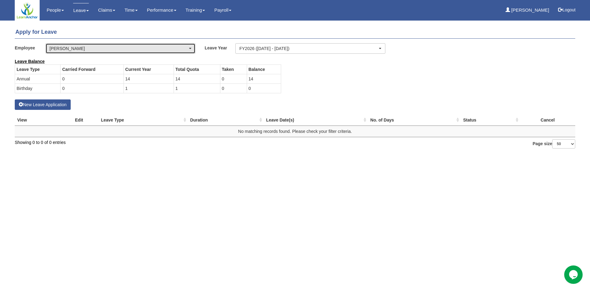
click at [191, 50] on div "[PERSON_NAME]" at bounding box center [120, 49] width 149 height 10
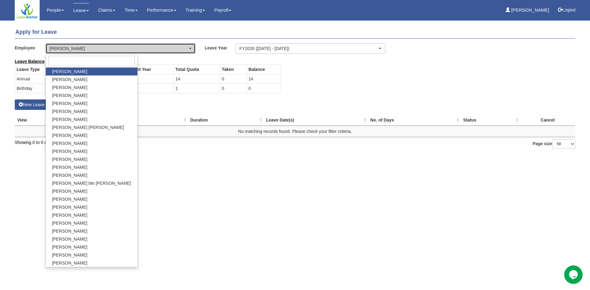
click at [191, 50] on div "[PERSON_NAME]" at bounding box center [120, 49] width 149 height 10
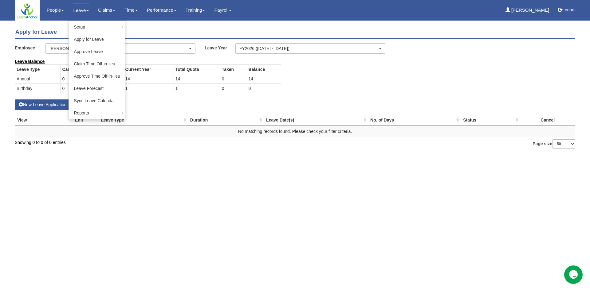
click at [83, 12] on link "Leave" at bounding box center [81, 10] width 16 height 14
click at [55, 56] on div "Employee Aaron Learner Adriana Johnson Ahmad bin Salim Aidan Cheong Ali Amin Al…" at bounding box center [295, 50] width 570 height 15
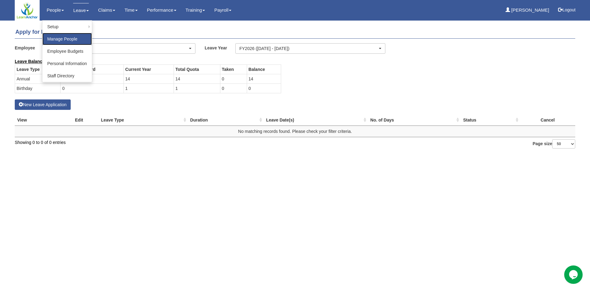
click at [49, 37] on link "Manage People" at bounding box center [66, 39] width 49 height 12
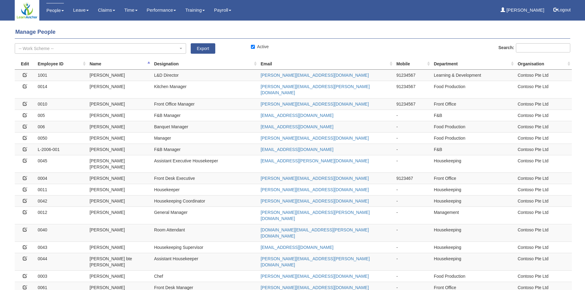
select select "50"
click at [26, 74] on icon at bounding box center [25, 75] width 4 height 4
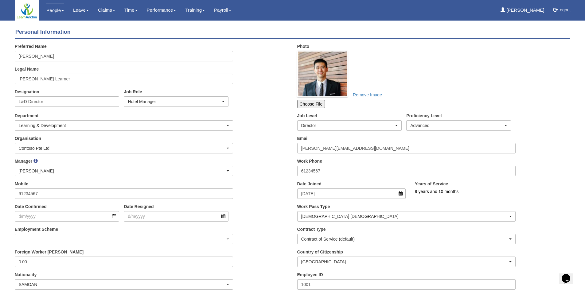
scroll to position [102, 0]
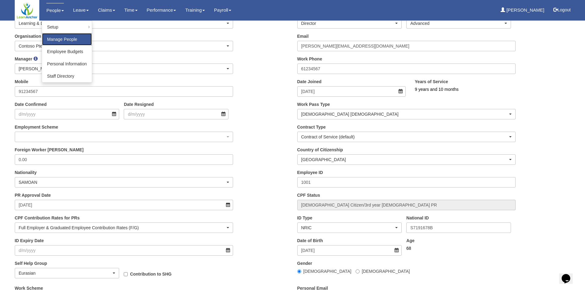
click at [56, 38] on link "Manage People" at bounding box center [66, 39] width 49 height 12
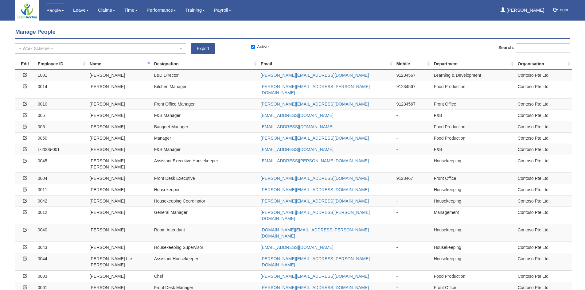
select select "50"
click at [25, 176] on icon at bounding box center [25, 178] width 4 height 4
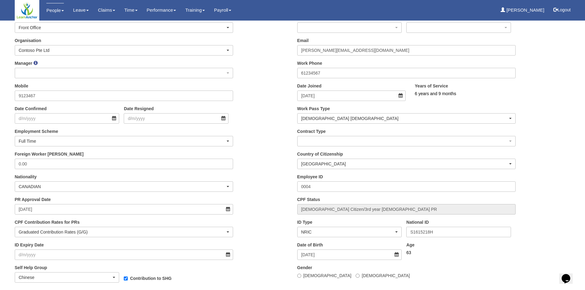
scroll to position [102, 0]
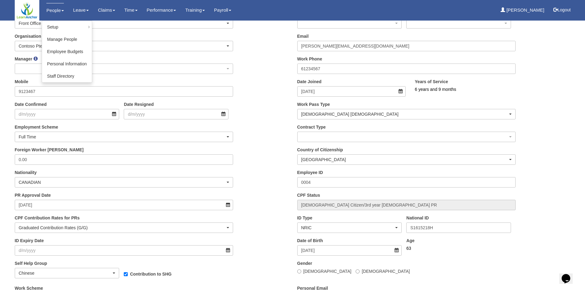
click at [51, 13] on link "People" at bounding box center [55, 10] width 18 height 14
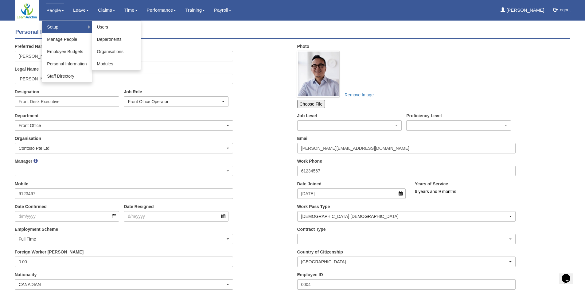
click at [57, 29] on link "Setup" at bounding box center [66, 27] width 49 height 12
click at [73, 36] on link "Manage People" at bounding box center [66, 39] width 49 height 12
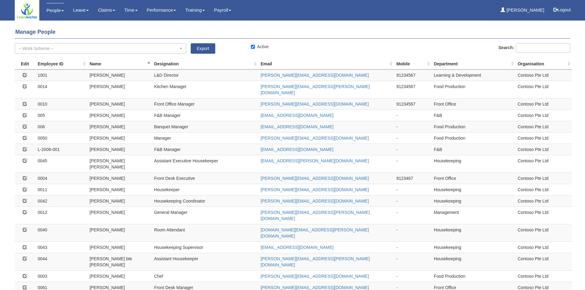
select select "50"
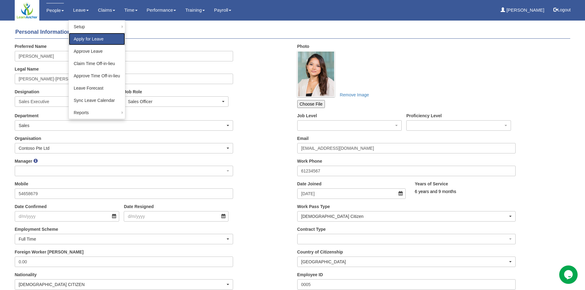
click at [84, 38] on link "Apply for Leave" at bounding box center [97, 39] width 56 height 12
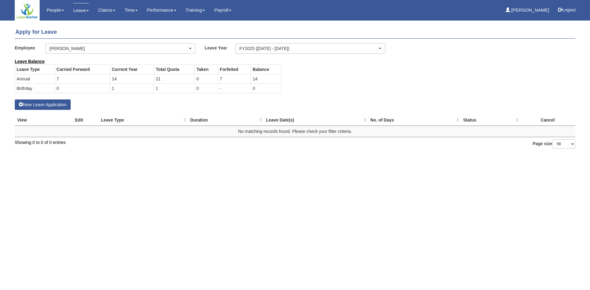
select select "50"
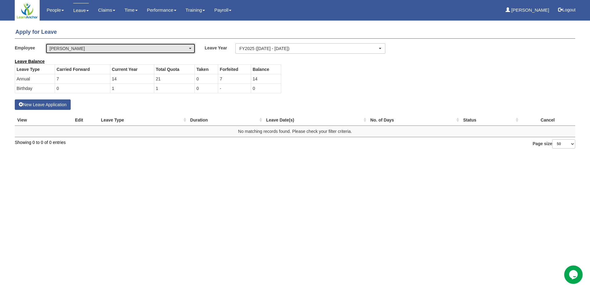
click at [106, 52] on div "[PERSON_NAME]" at bounding box center [120, 49] width 149 height 10
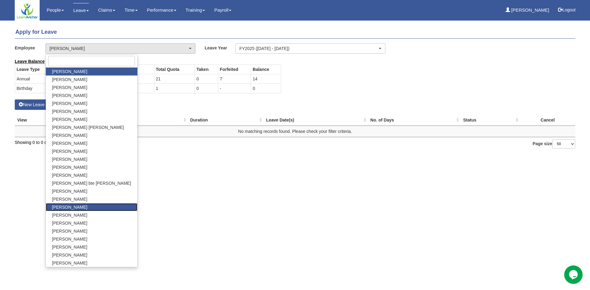
click at [76, 204] on span "[PERSON_NAME]" at bounding box center [69, 207] width 35 height 6
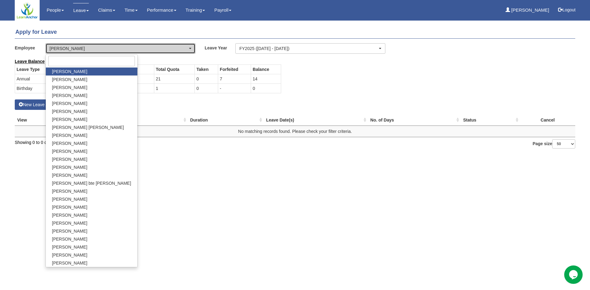
select select "a504689e-df01-4597-9626-38138645e797"
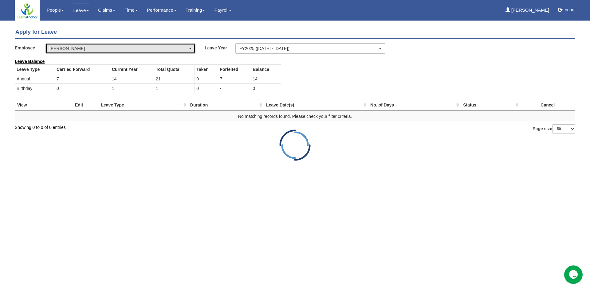
select select "50"
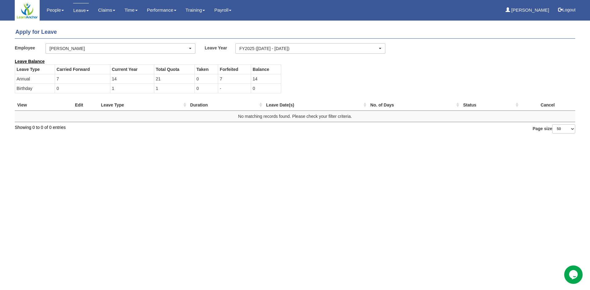
click at [128, 88] on td "1" at bounding box center [132, 89] width 44 height 10
